Goal: Answer question/provide support: Share knowledge or assist other users

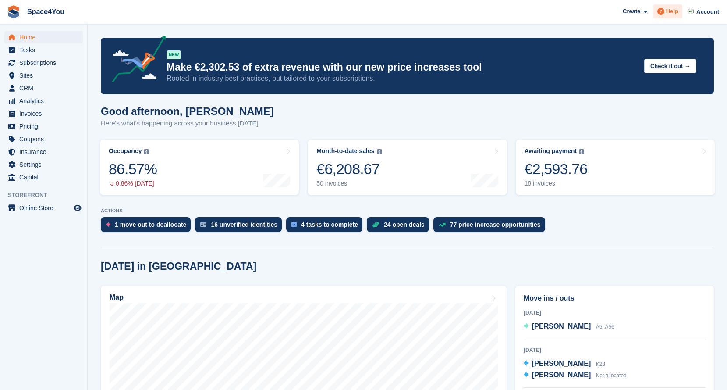
click at [663, 12] on icon at bounding box center [660, 11] width 7 height 7
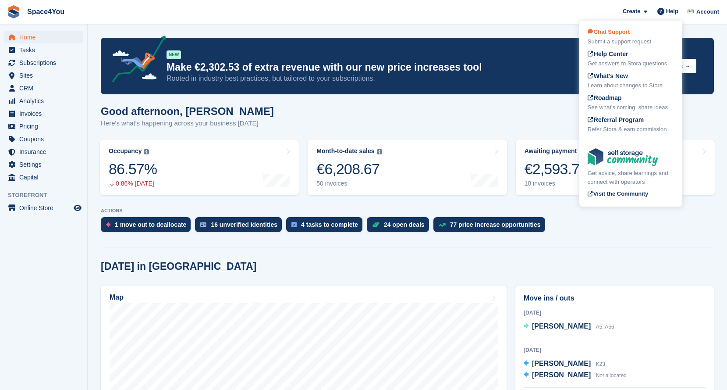
click at [617, 29] on span "Chat Support" at bounding box center [609, 31] width 42 height 7
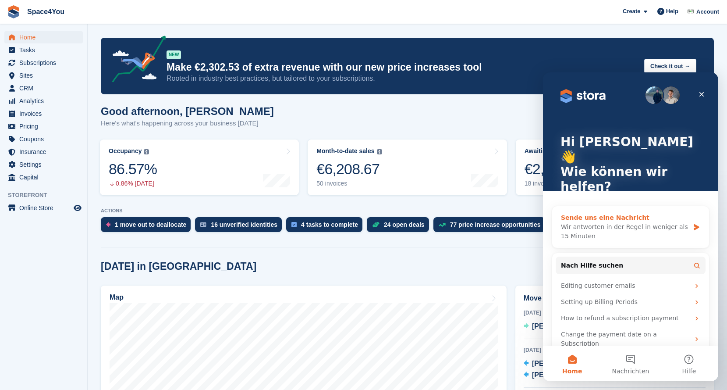
click at [608, 213] on div "Sende uns eine Nachricht" at bounding box center [625, 217] width 128 height 9
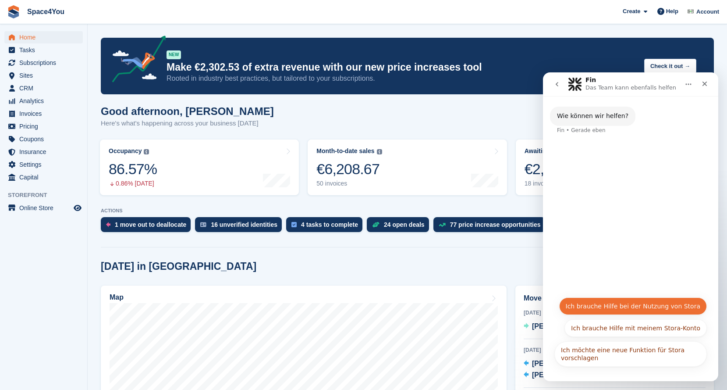
click at [602, 303] on button "Ich brauche Hilfe bei der Nutzung von Stora" at bounding box center [633, 306] width 148 height 18
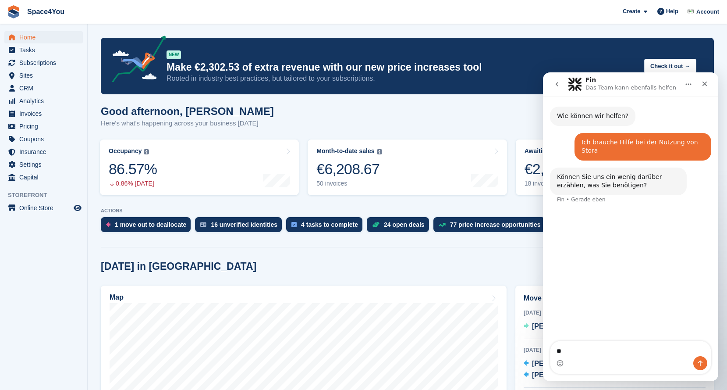
type textarea "*"
type textarea "**********"
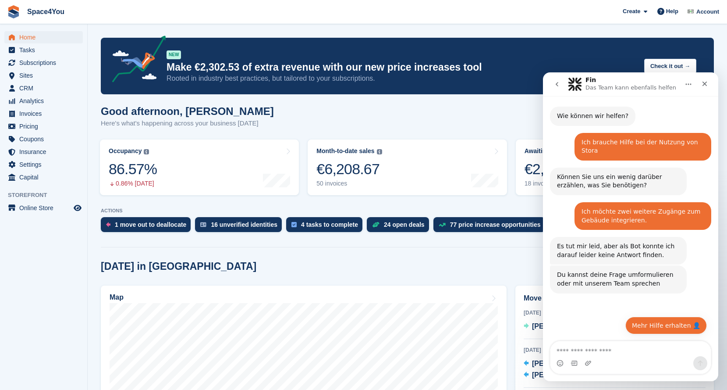
click at [678, 325] on button "Mehr Hilfe erhalten 👤" at bounding box center [666, 325] width 82 height 18
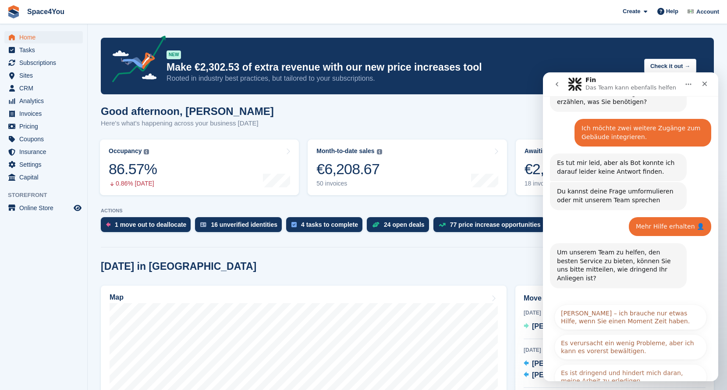
scroll to position [97, 0]
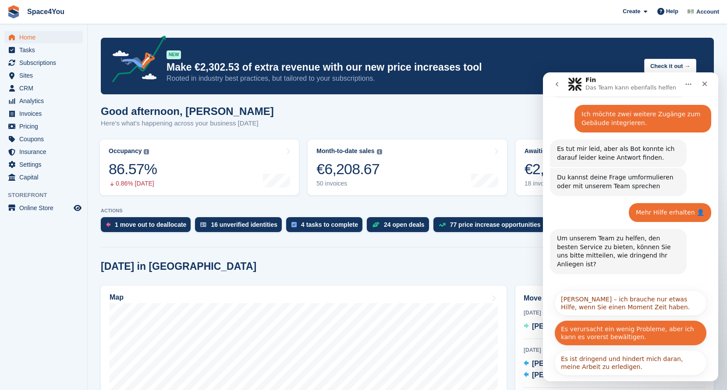
click at [636, 332] on button "Es verursacht ein wenig Probleme, aber ich kann es vorerst bewältigen." at bounding box center [630, 332] width 153 height 25
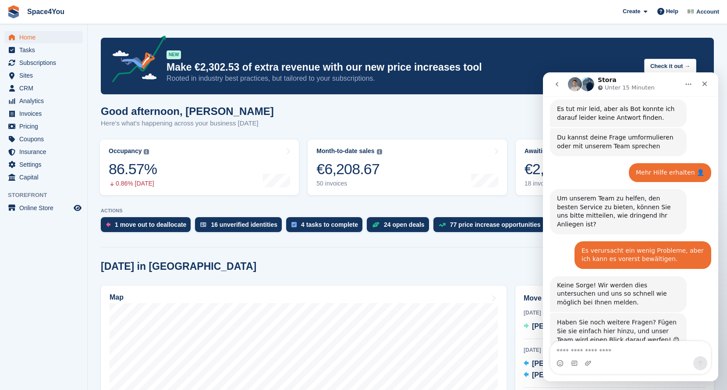
scroll to position [179, 0]
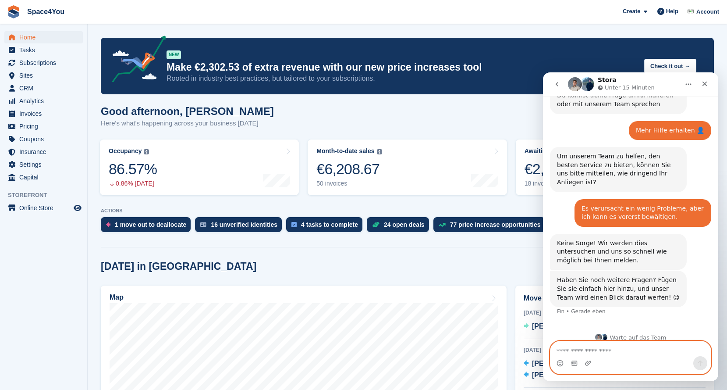
click at [586, 348] on textarea "Nachricht senden..." at bounding box center [631, 348] width 160 height 15
click at [36, 76] on span "Sites" at bounding box center [45, 75] width 53 height 12
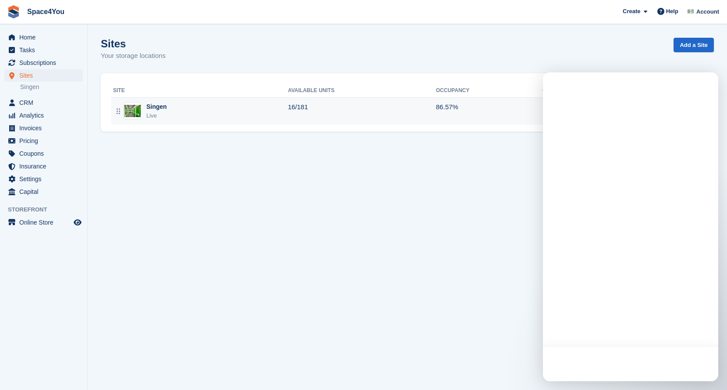
click at [159, 116] on div "Live" at bounding box center [156, 115] width 21 height 9
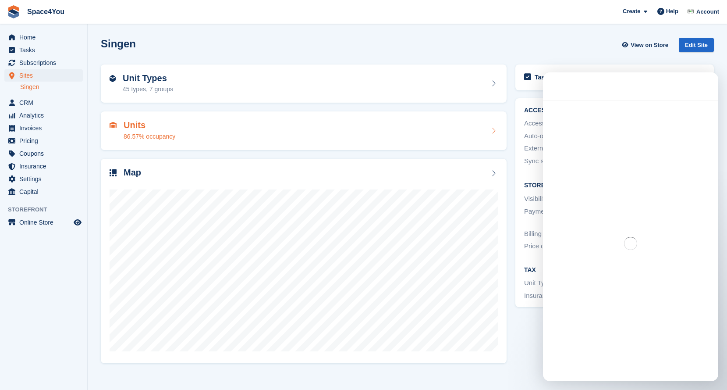
scroll to position [179, 0]
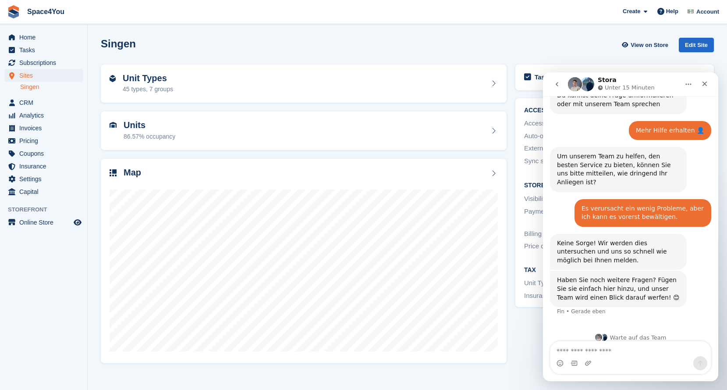
click at [685, 86] on icon "Home" at bounding box center [688, 84] width 7 height 7
click at [707, 86] on icon "Schließen" at bounding box center [704, 83] width 7 height 7
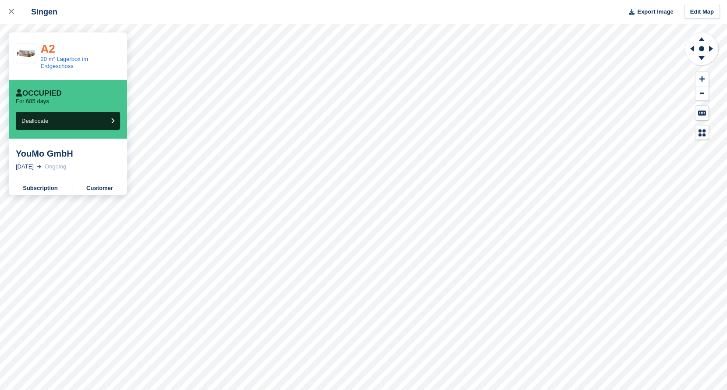
click at [47, 49] on link "A2" at bounding box center [48, 48] width 14 height 13
click at [9, 14] on icon at bounding box center [11, 11] width 5 height 5
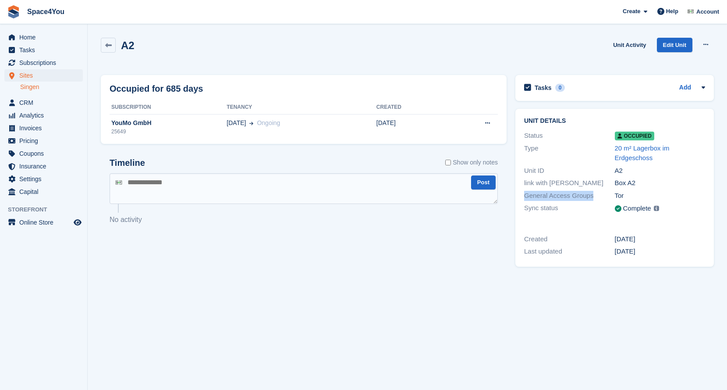
drag, startPoint x: 525, startPoint y: 195, endPoint x: 595, endPoint y: 195, distance: 70.1
click at [595, 195] on div "General Access Groups" at bounding box center [569, 196] width 91 height 10
copy div "General Access Groups"
click at [666, 11] on span "Help" at bounding box center [672, 11] width 12 height 9
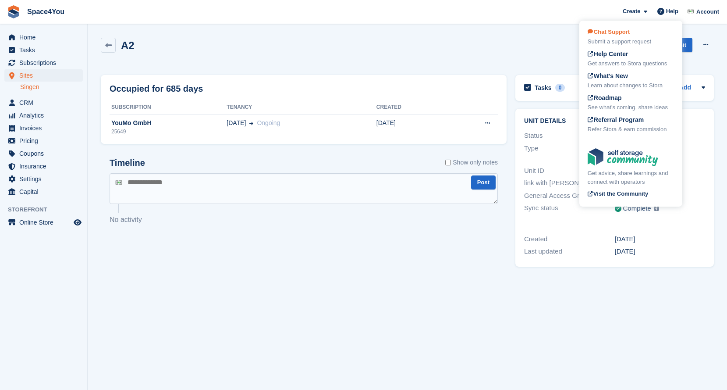
click at [634, 31] on div "Chat Support Submit a support request" at bounding box center [631, 37] width 86 height 18
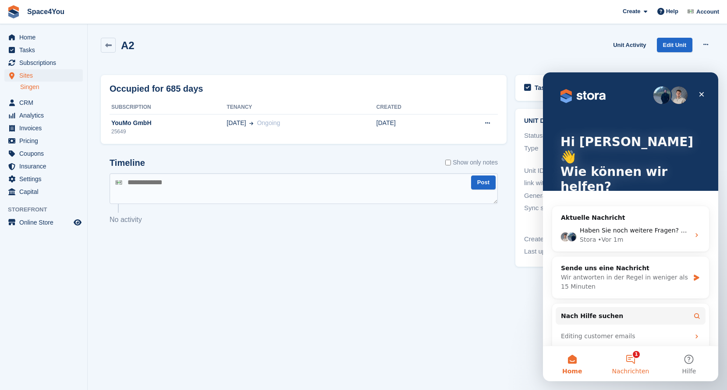
click at [632, 358] on button "1 Nachrichten" at bounding box center [630, 363] width 58 height 35
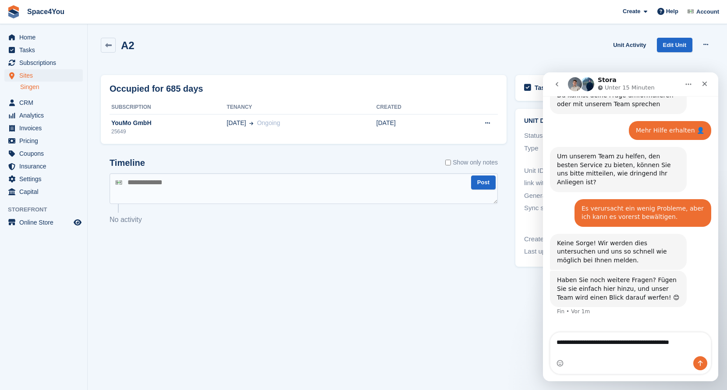
scroll to position [188, 0]
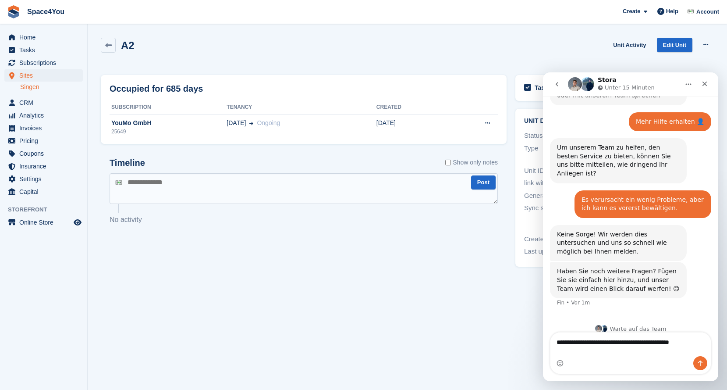
type textarea "**********"
click at [703, 369] on button "Sende eine Nachricht…" at bounding box center [700, 363] width 14 height 14
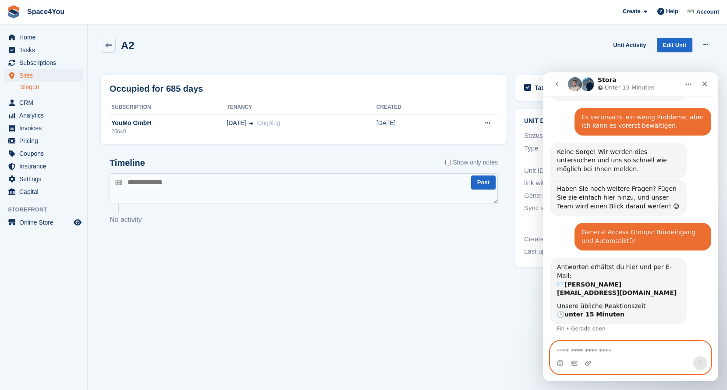
scroll to position [270, 0]
click at [32, 37] on span "Home" at bounding box center [45, 37] width 53 height 12
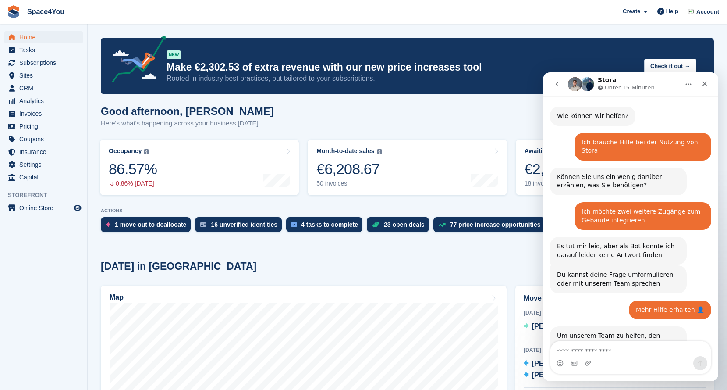
scroll to position [270, 0]
